Goal: Task Accomplishment & Management: Manage account settings

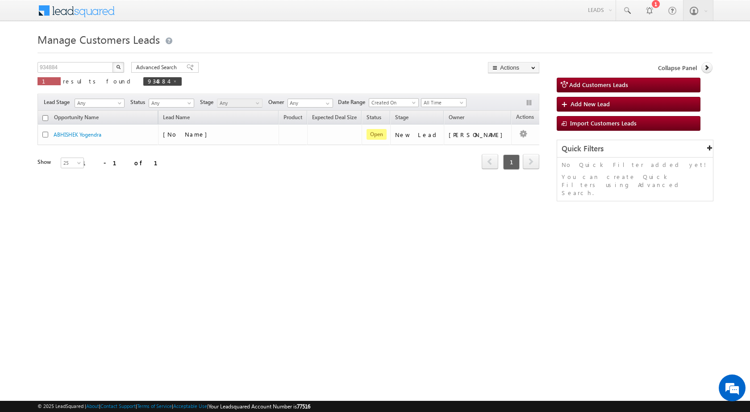
click at [63, 61] on div "Manage Customers Leads Customers Leads updated successfully. 934884 X 1 results…" at bounding box center [374, 141] width 675 height 223
drag, startPoint x: 63, startPoint y: 61, endPoint x: 63, endPoint y: 66, distance: 5.4
click at [63, 63] on div "Manage Customers Leads Customers Leads updated successfully. 934884 X 1 results…" at bounding box center [374, 141] width 675 height 223
click at [63, 66] on input "934884" at bounding box center [75, 67] width 76 height 11
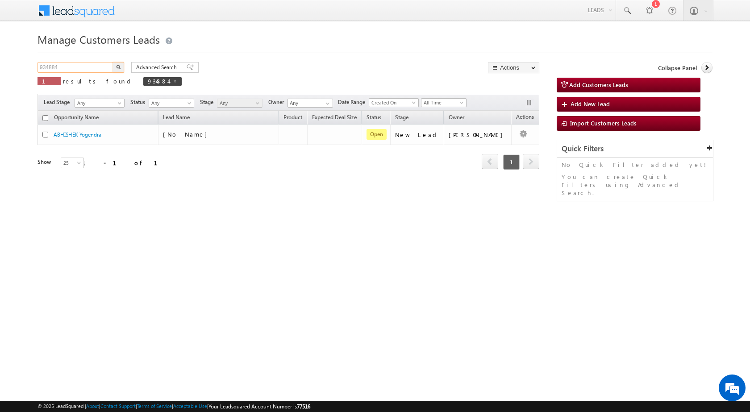
click at [63, 66] on input "934884" at bounding box center [75, 67] width 76 height 11
paste input "130"
type input "934130"
click at [119, 67] on img "button" at bounding box center [118, 67] width 4 height 4
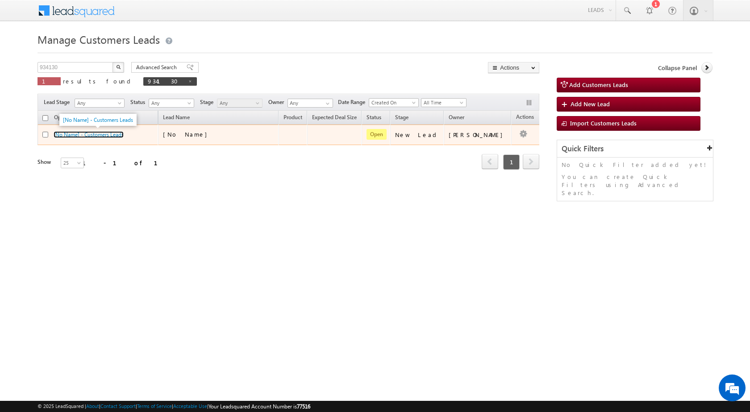
click at [108, 137] on link "[No Name] - Customers Leads" at bounding box center [89, 134] width 70 height 7
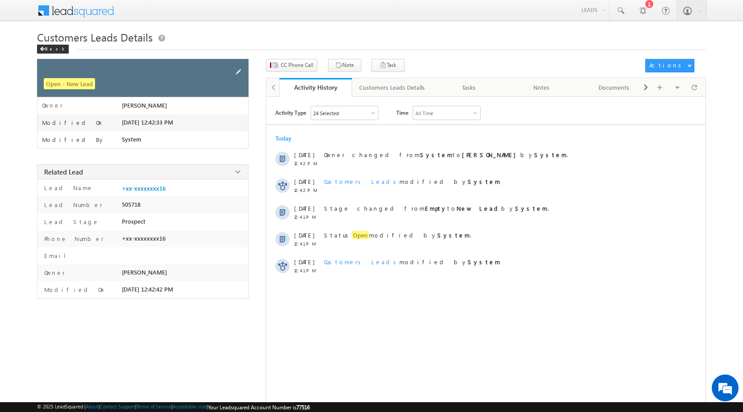
click at [240, 71] on span at bounding box center [238, 72] width 10 height 10
click at [238, 70] on span at bounding box center [238, 72] width 10 height 10
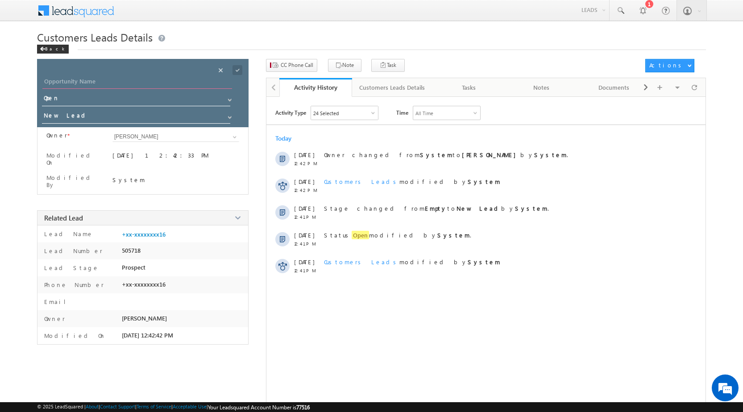
click at [170, 80] on input "Opportunity Name" at bounding box center [137, 82] width 190 height 12
paste input "[PERSON_NAME]"
type input "[PERSON_NAME]"
click at [238, 69] on span at bounding box center [237, 70] width 10 height 10
click at [304, 67] on span "CC Phone Call" at bounding box center [299, 65] width 33 height 8
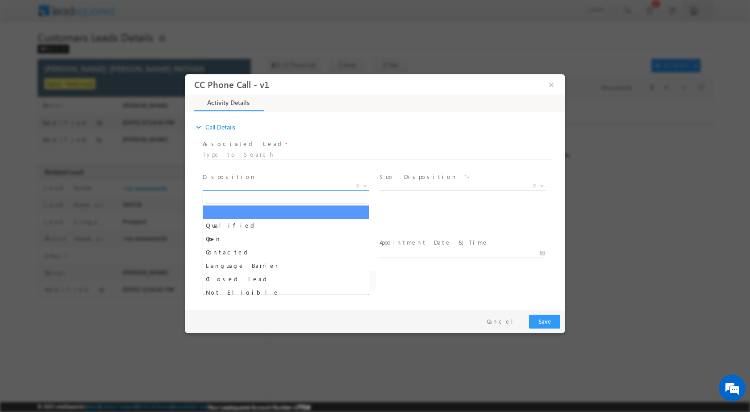
click at [364, 183] on b at bounding box center [364, 184] width 5 height 3
select select "akshay.gulhane@sgrlimited.in"
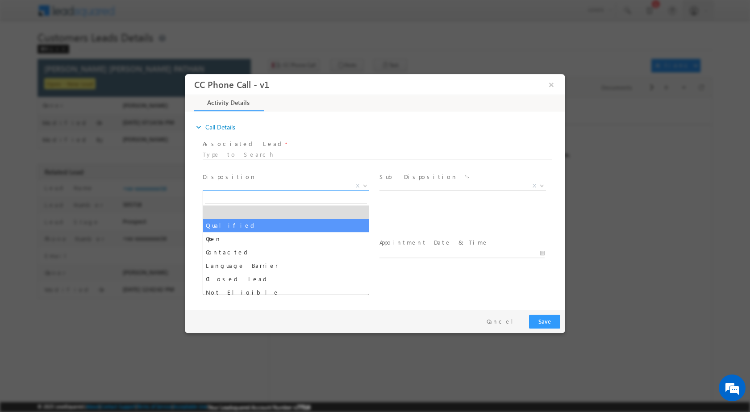
select select "Qualified"
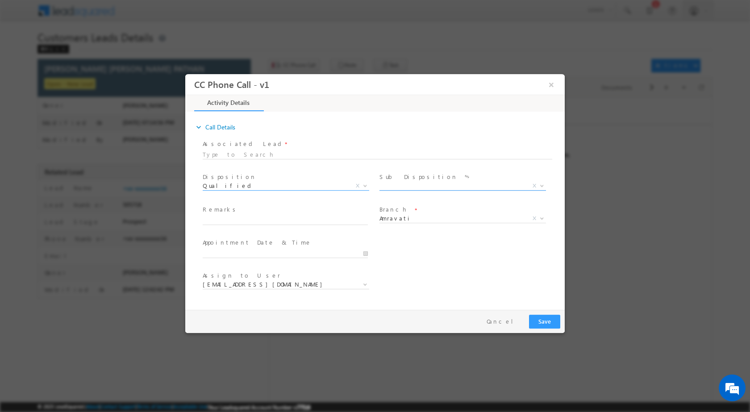
click at [543, 184] on b at bounding box center [541, 184] width 5 height 3
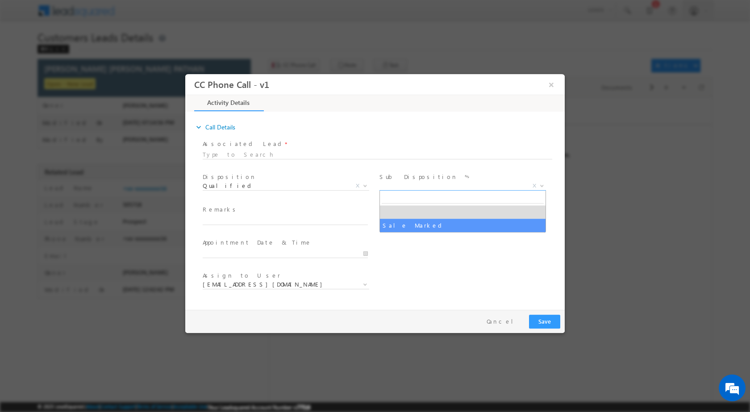
select select "Sale Marked"
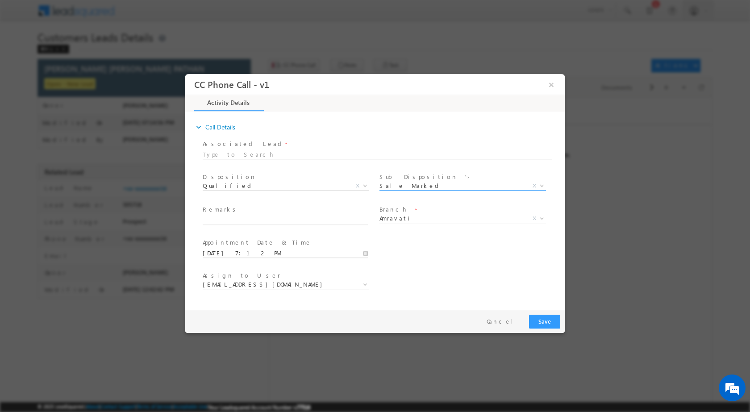
click at [359, 253] on input "09/25/2025 7:12 PM" at bounding box center [285, 253] width 165 height 9
type input "09/26/2025 7:12 PM"
type input "03"
type input "09/26/2025 3:12 PM"
click at [256, 240] on input "12" at bounding box center [259, 242] width 37 height 6
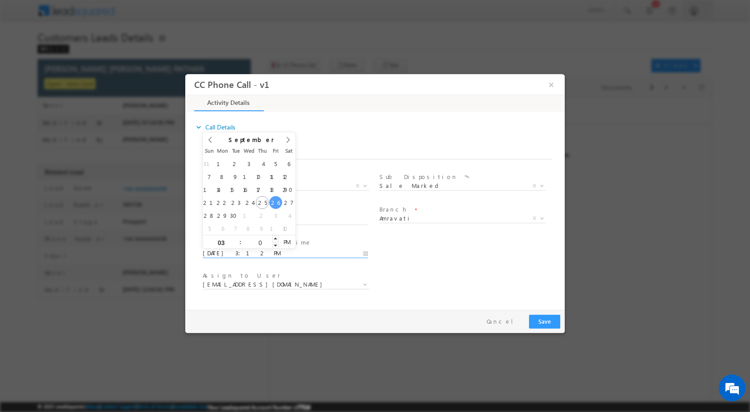
type input "00"
type input "09/26/2025 3:00 PM"
click at [401, 283] on div "Assign to User * akshay.gulhane@sgrlimited.in atul.ashtunkar@sgrlimited.in datt…" at bounding box center [383, 285] width 364 height 33
click at [357, 281] on span "akshay.gulhane@sgrlimited.in" at bounding box center [286, 284] width 166 height 9
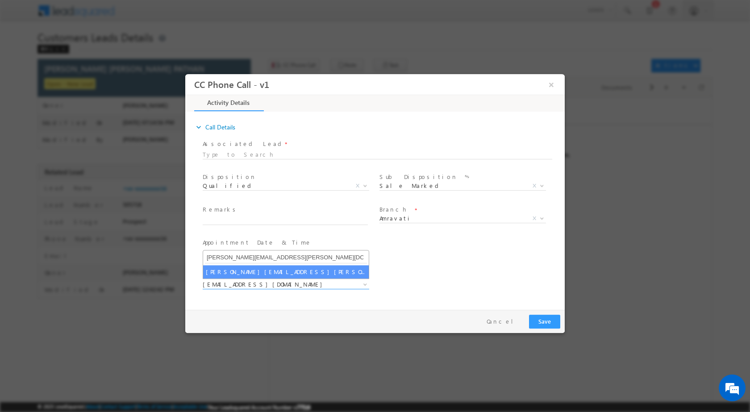
type input "vaibhav.dhanke@sgrlimited.in"
select select "vaibhav.dhanke@sgrlimited.in"
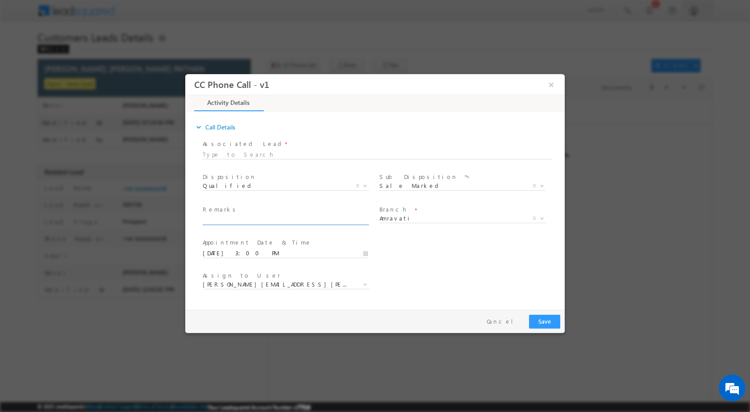
click at [239, 222] on input "text" at bounding box center [285, 219] width 165 height 9
paste input "25/09-Customer name is JAMIL KHAN ABBAS KHAN PATHAN customer age is 39 yrs loan…"
type input "25/09-Customer name is JAMIL KHAN ABBAS KHAN PATHAN customer age is 39 yrs loan…"
click at [540, 318] on button "Save" at bounding box center [544, 321] width 31 height 14
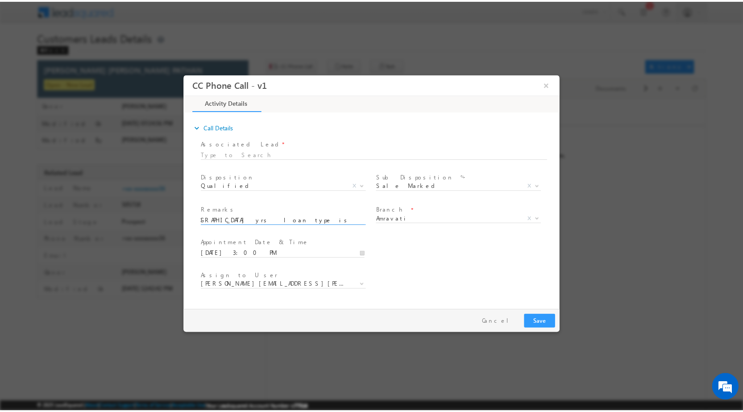
scroll to position [0, 0]
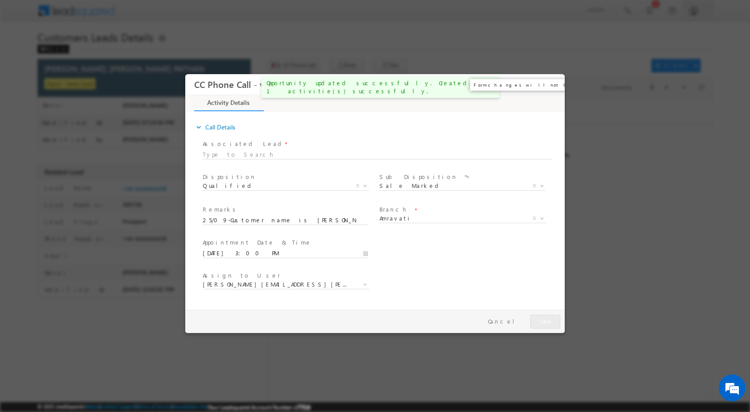
click at [551, 83] on button "×" at bounding box center [550, 84] width 15 height 17
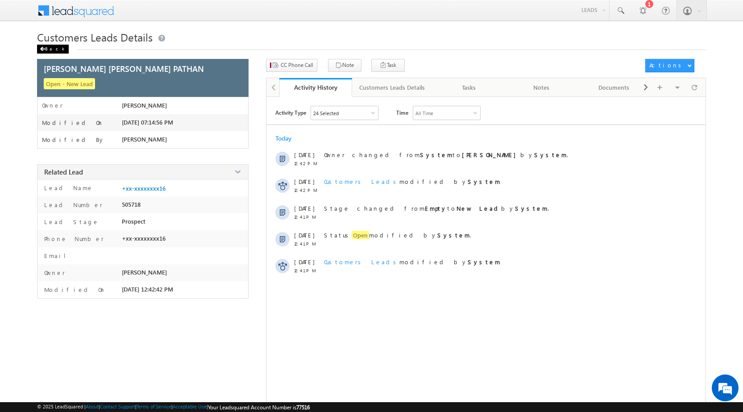
click at [50, 48] on div "Back" at bounding box center [53, 49] width 32 height 9
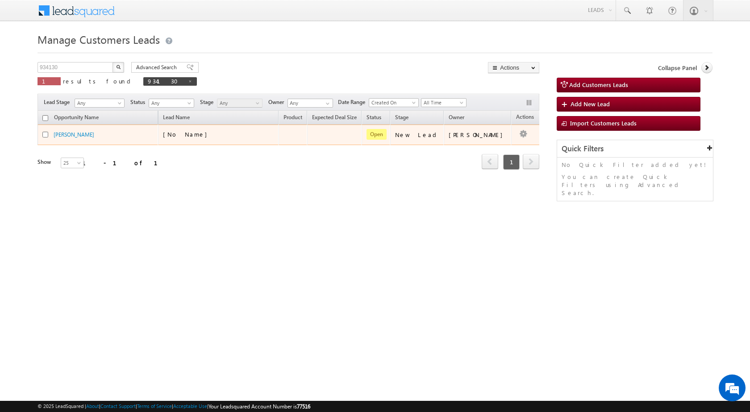
click at [516, 137] on td "Edit Change Owner Change Stage Add Activity Add Task Delete" at bounding box center [529, 134] width 37 height 21
click at [493, 149] on link "Edit" at bounding box center [505, 146] width 45 height 11
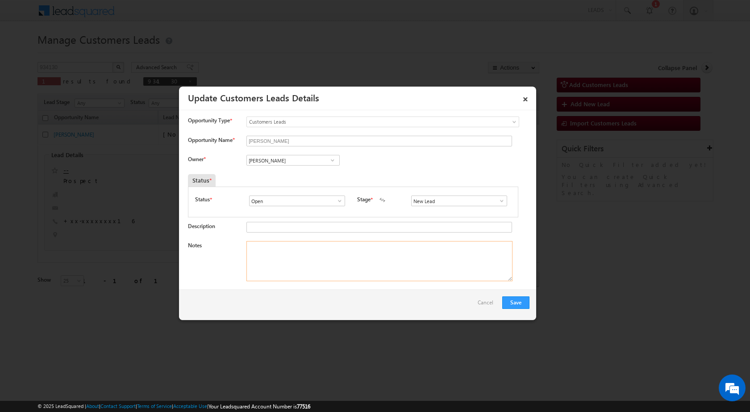
click at [373, 254] on textarea "Notes" at bounding box center [379, 261] width 266 height 40
paste textarea "25/09-Customer name is [PERSON_NAME] PATHAN customer age is [DEMOGRAPHIC_DATA] …"
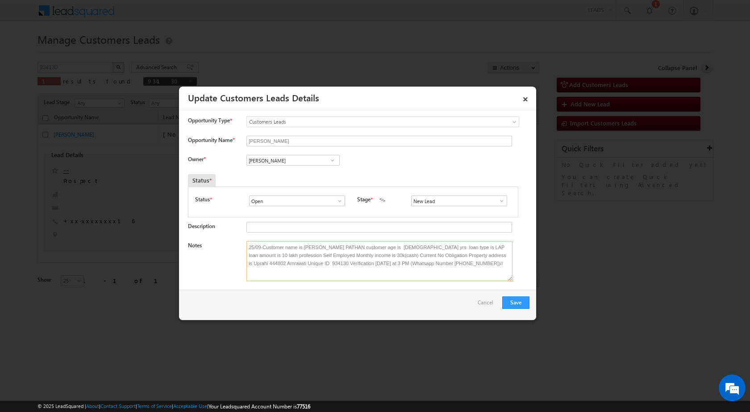
type textarea "25/09-Customer name is [PERSON_NAME] PATHAN customer age is [DEMOGRAPHIC_DATA] …"
click at [337, 157] on input "[PERSON_NAME]" at bounding box center [292, 160] width 93 height 11
paste input "vaibhav.dhanke@sgrlimited.in"
click at [318, 171] on link "Vaibhav Shankar Dhanke vaibhav.dhanke@sgrlimited.in" at bounding box center [292, 174] width 93 height 17
type input "Vaibhav Shankar Dhanke"
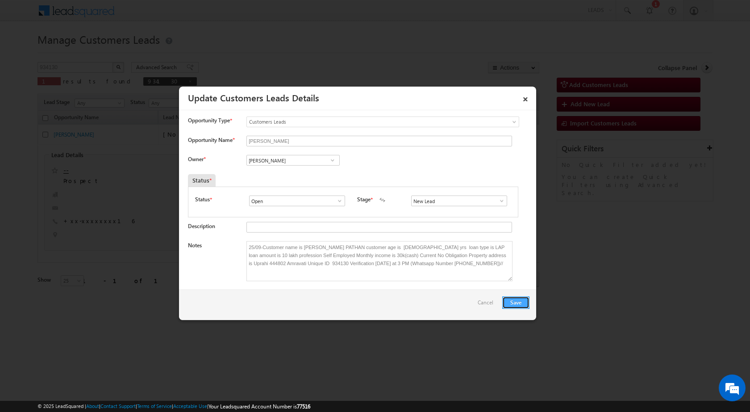
click at [517, 297] on button "Save" at bounding box center [515, 302] width 27 height 12
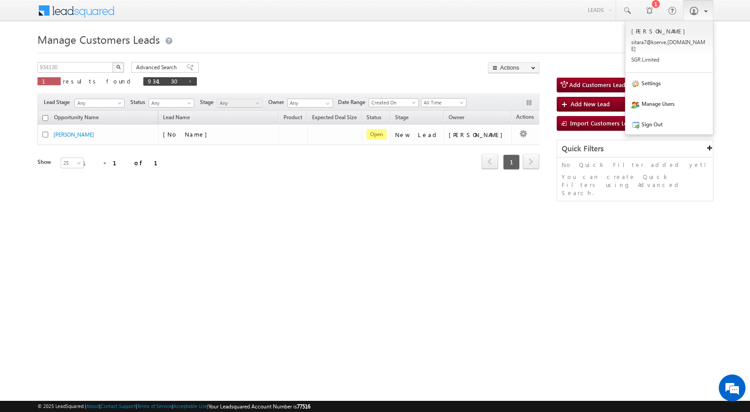
click at [695, 12] on span at bounding box center [693, 10] width 9 height 9
click at [679, 116] on link "Sign Out" at bounding box center [668, 124] width 87 height 21
